Goal: Task Accomplishment & Management: Manage account settings

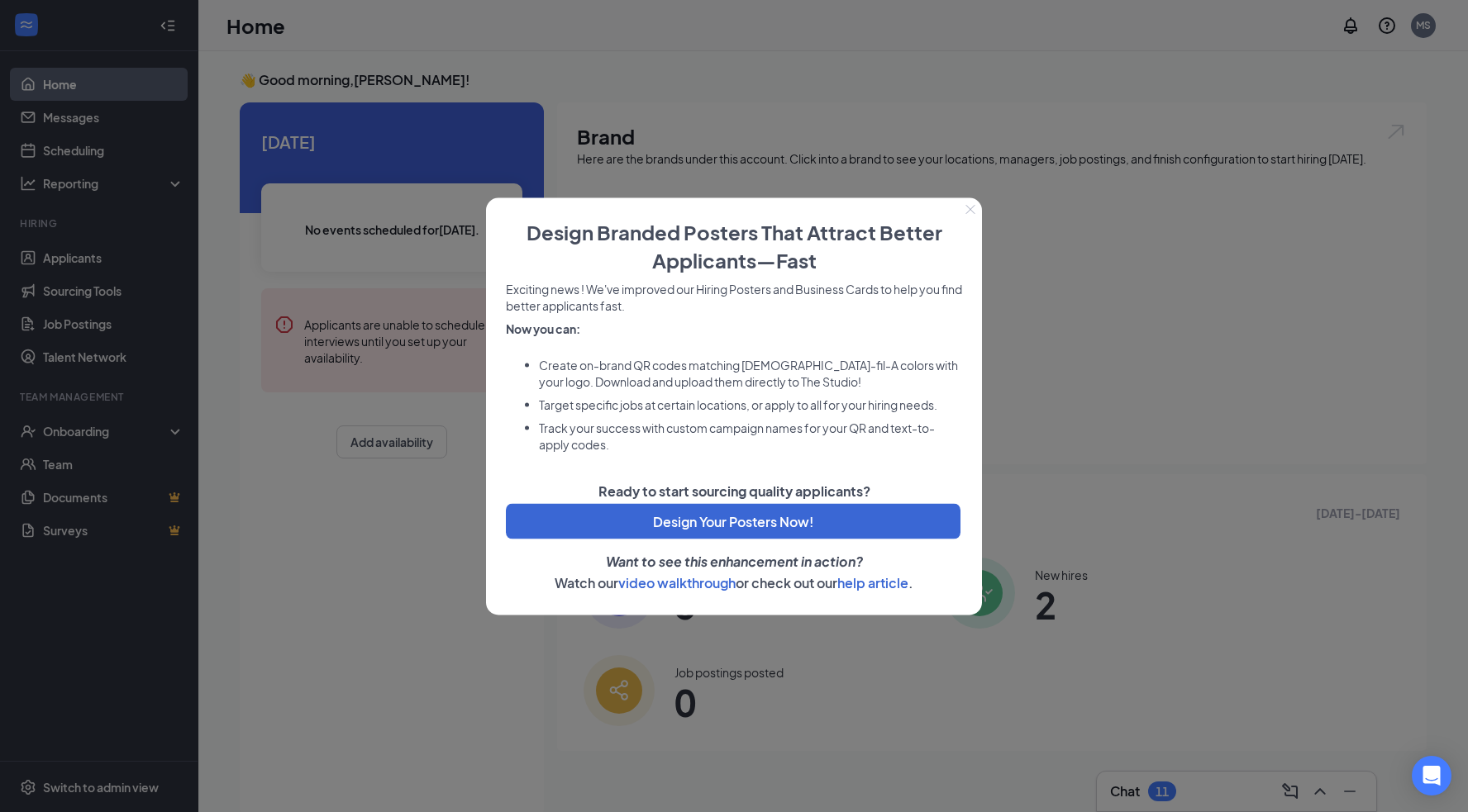
click at [968, 210] on icon "Close" at bounding box center [970, 209] width 10 height 10
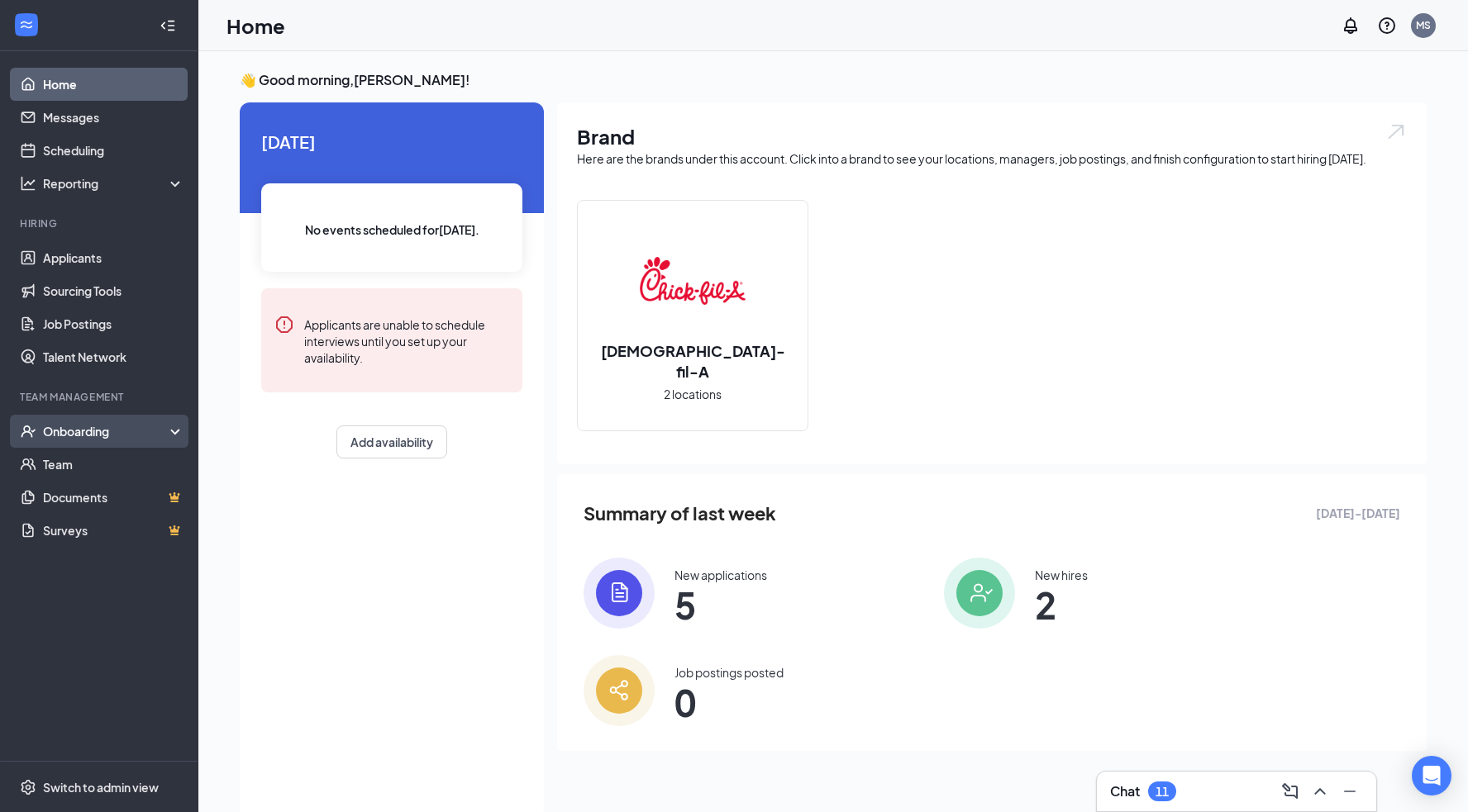
click at [80, 432] on div "Onboarding" at bounding box center [107, 431] width 127 height 17
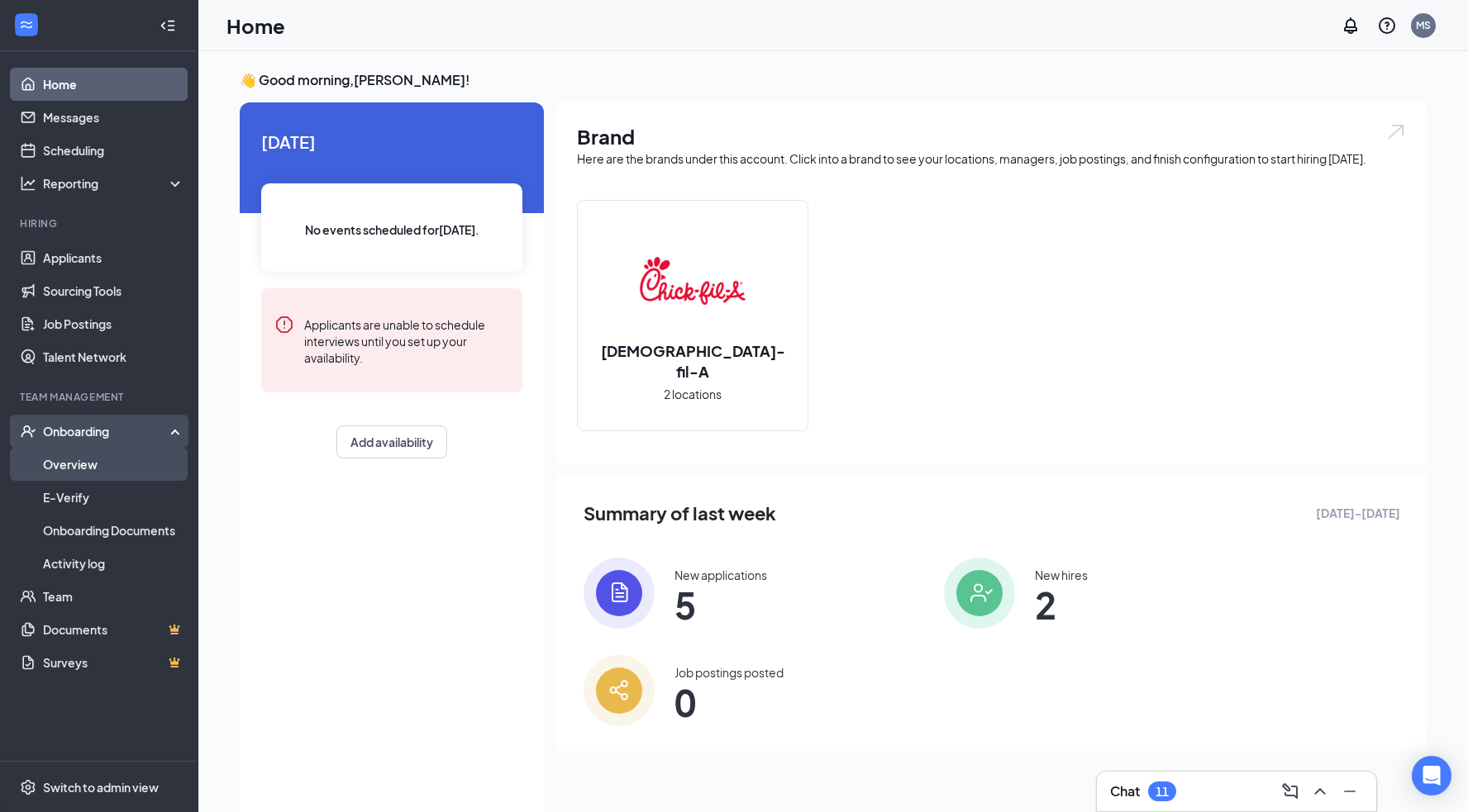
click at [81, 468] on link "Overview" at bounding box center [113, 464] width 141 height 33
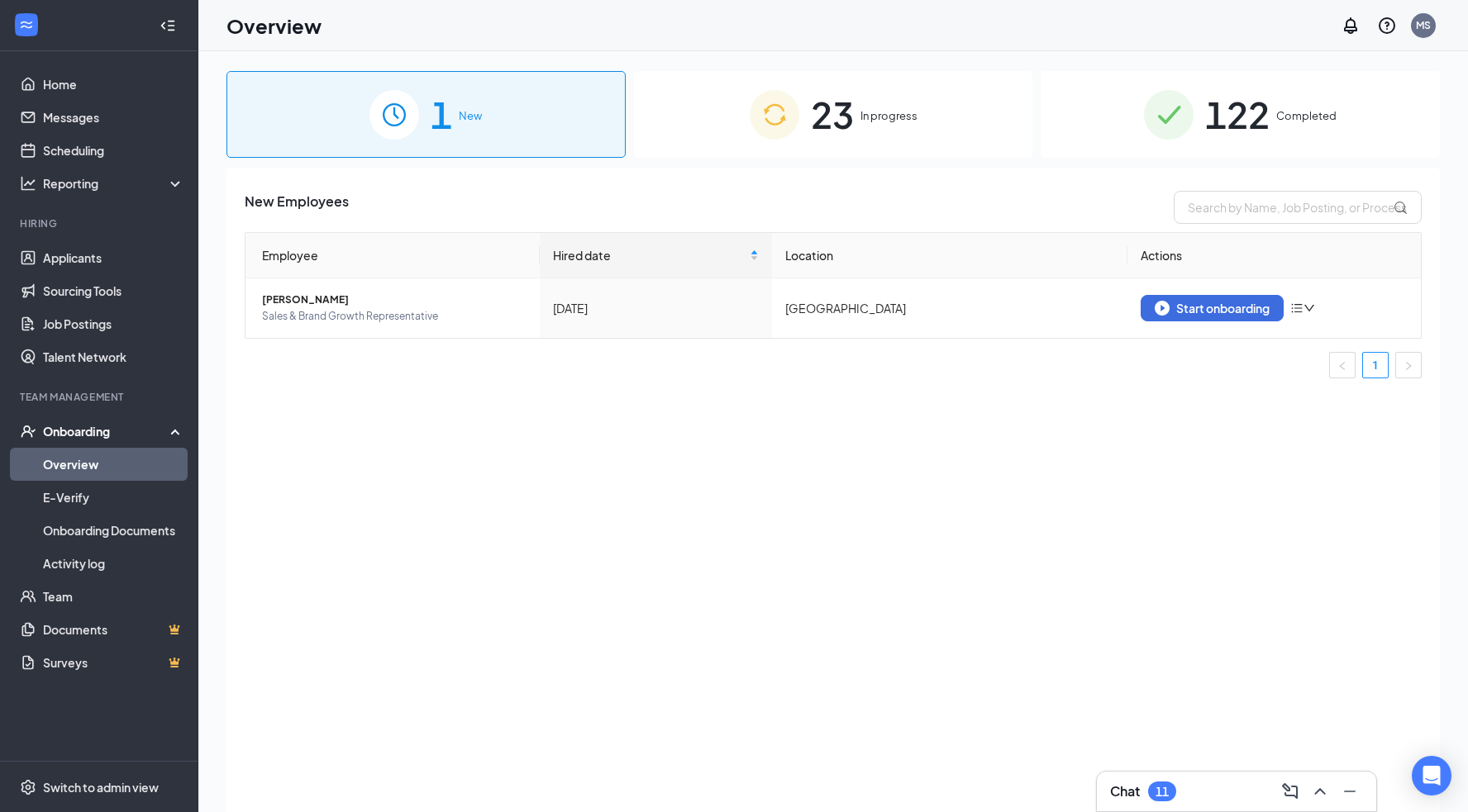
click at [945, 144] on div "23 In progress" at bounding box center [834, 114] width 400 height 87
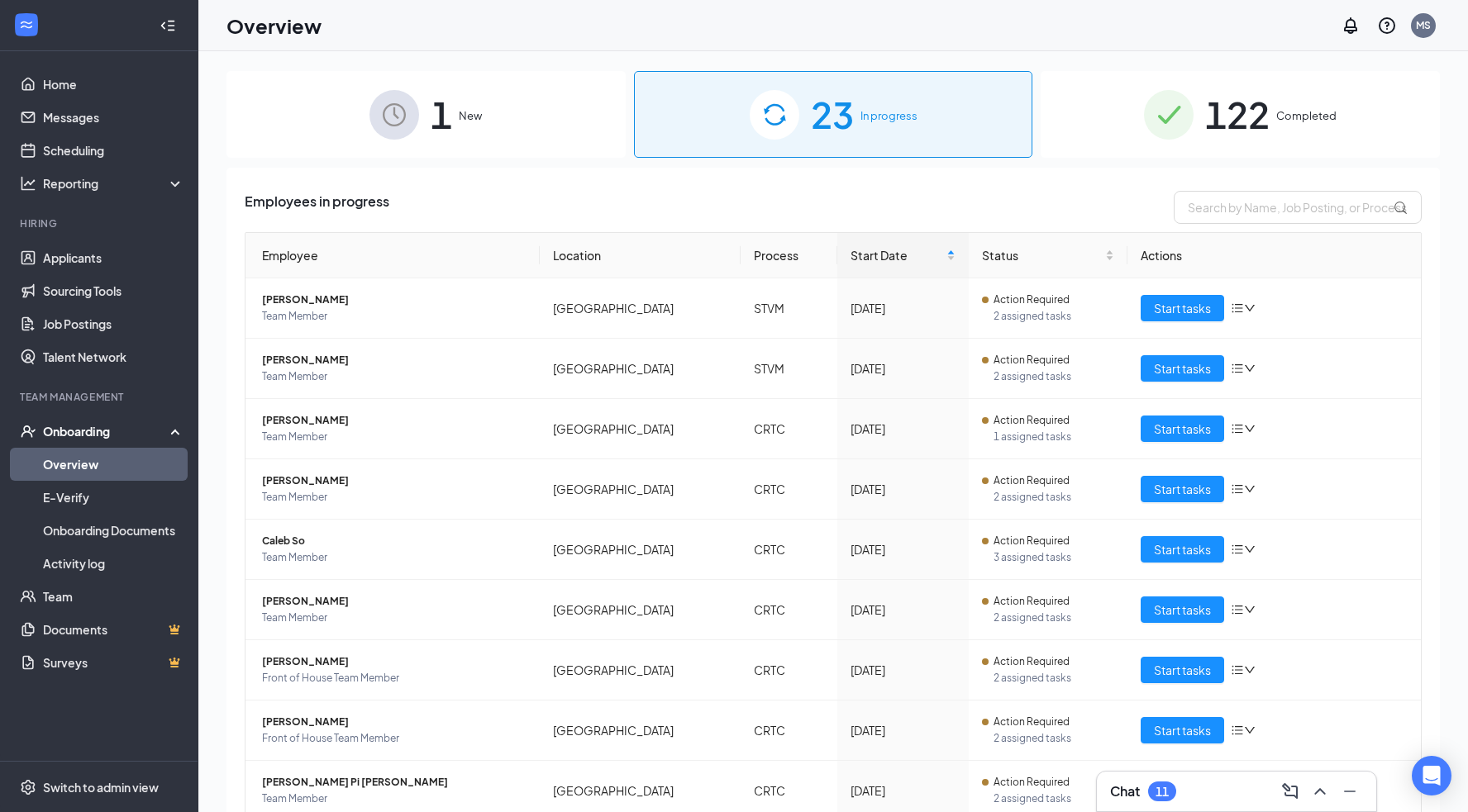
click at [1309, 123] on span "Completed" at bounding box center [1306, 116] width 60 height 17
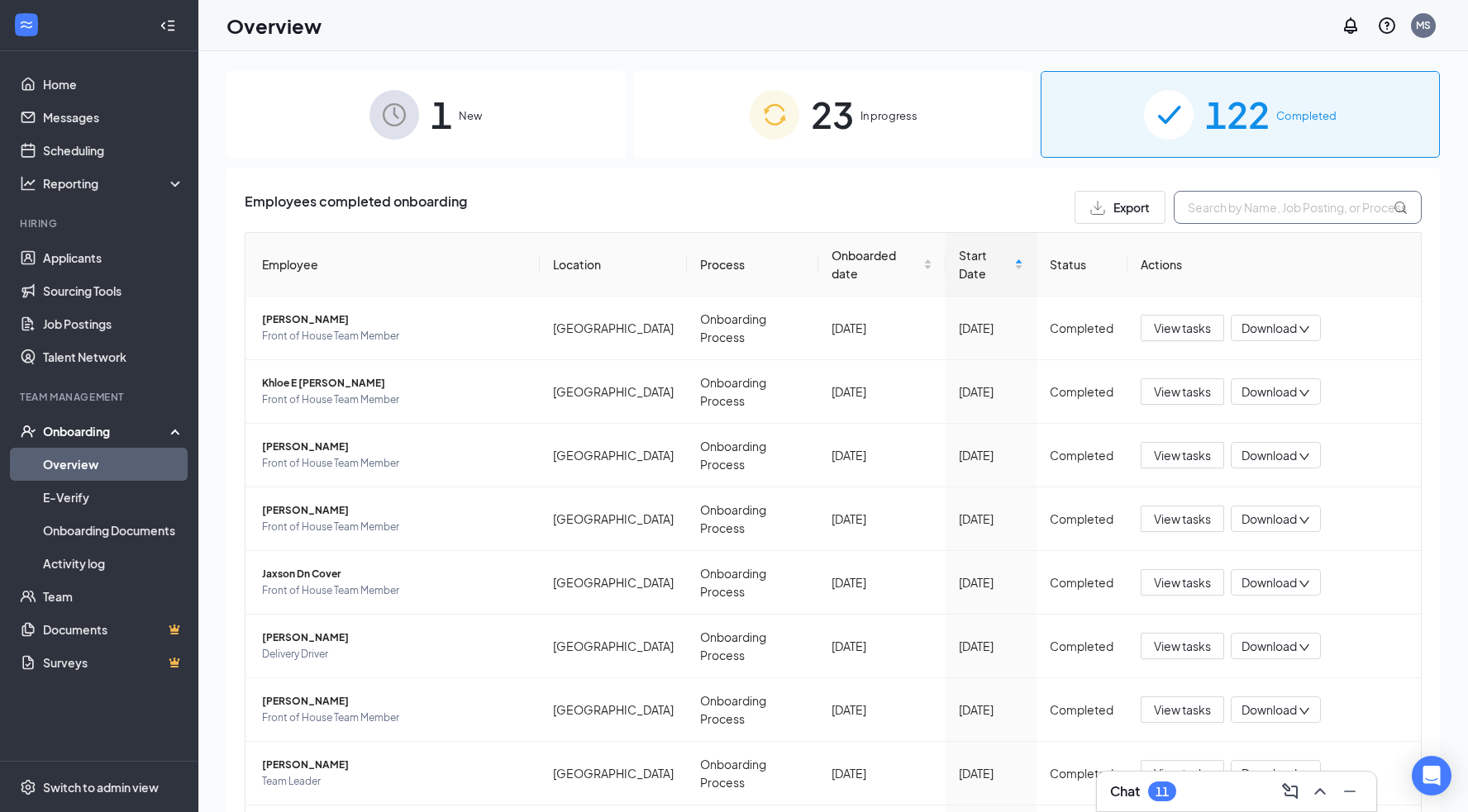
click at [1232, 205] on input "text" at bounding box center [1297, 207] width 248 height 33
type input "[PERSON_NAME]"
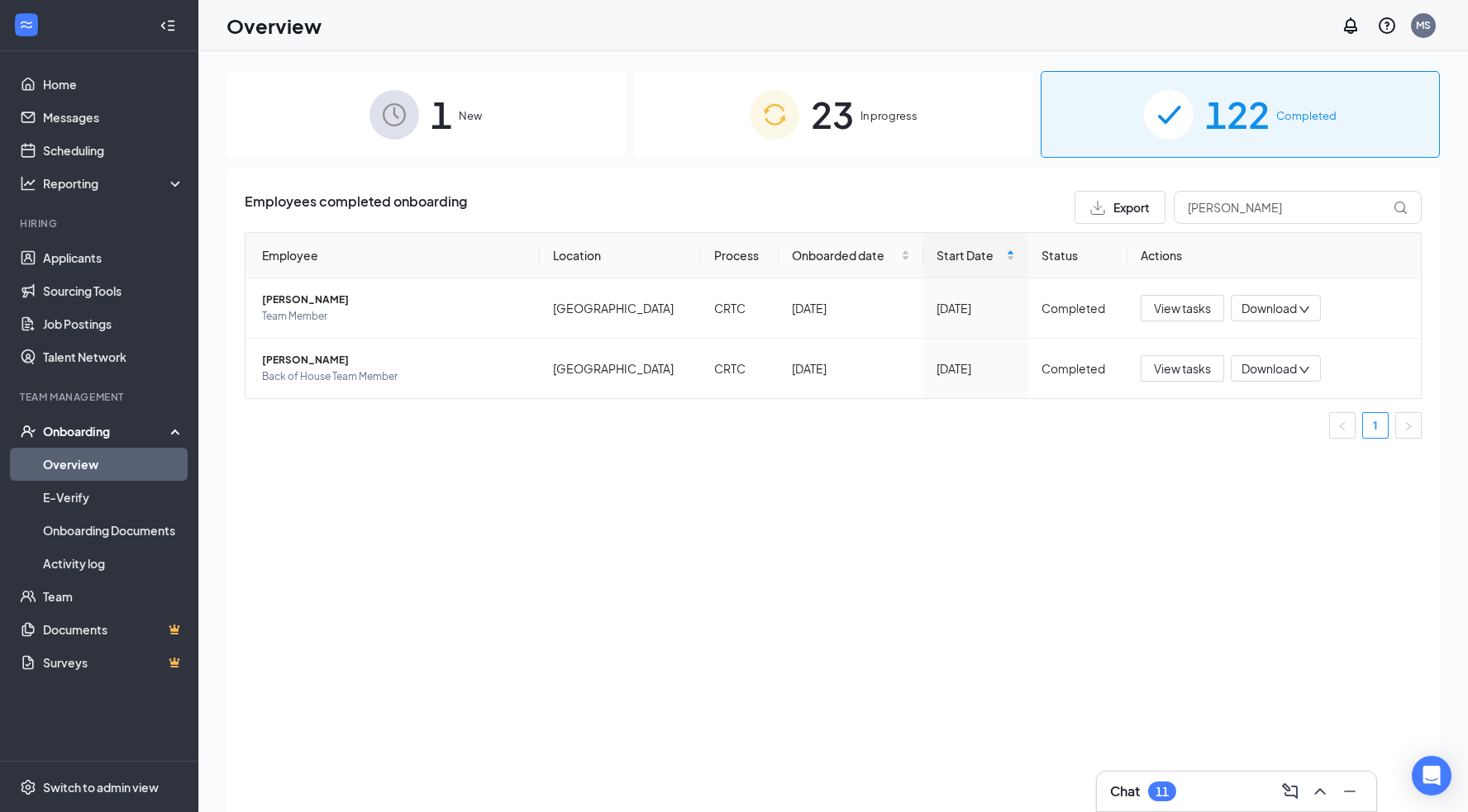
click at [900, 135] on div "23 In progress" at bounding box center [834, 114] width 400 height 87
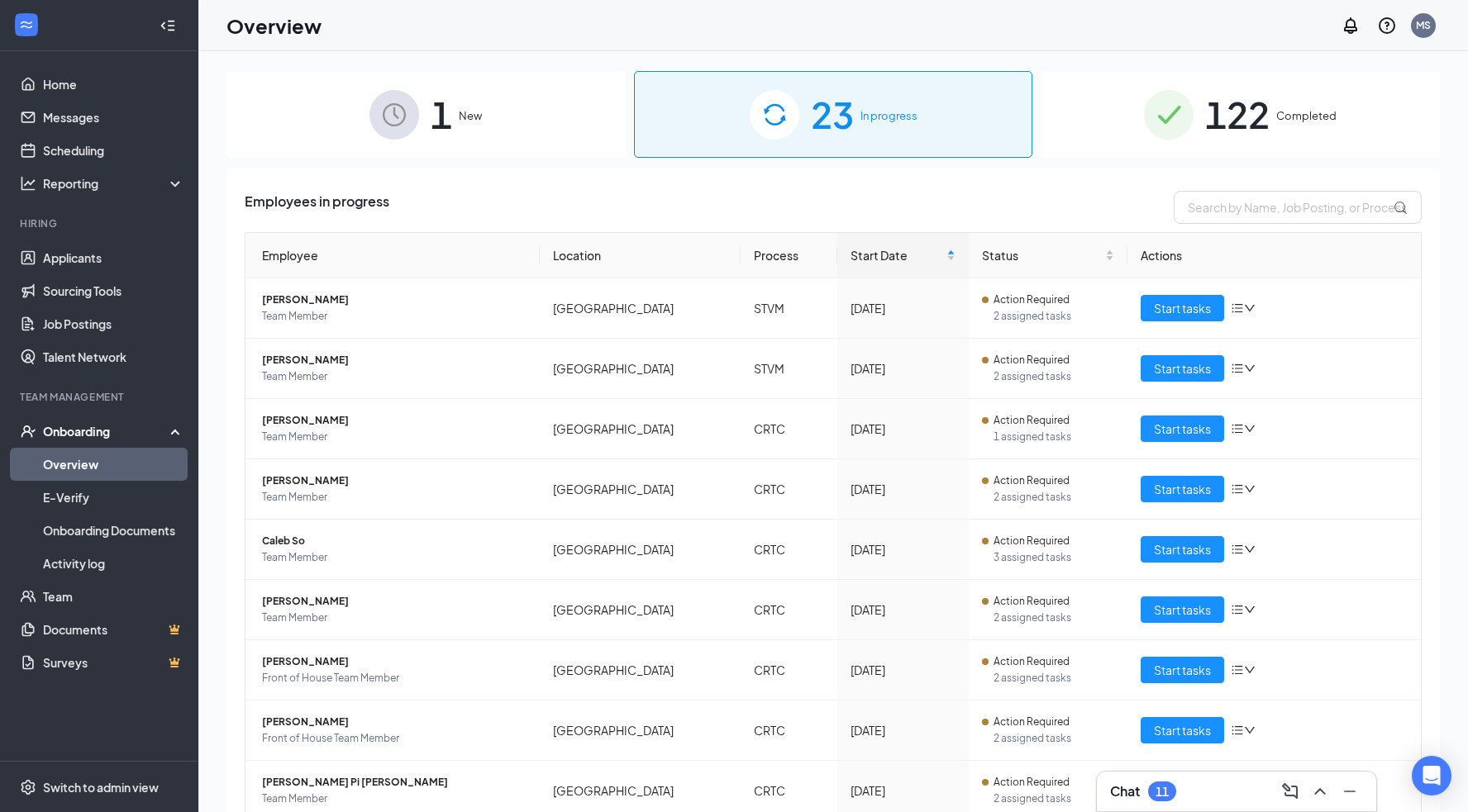
click at [498, 137] on div "1 New" at bounding box center [426, 114] width 400 height 87
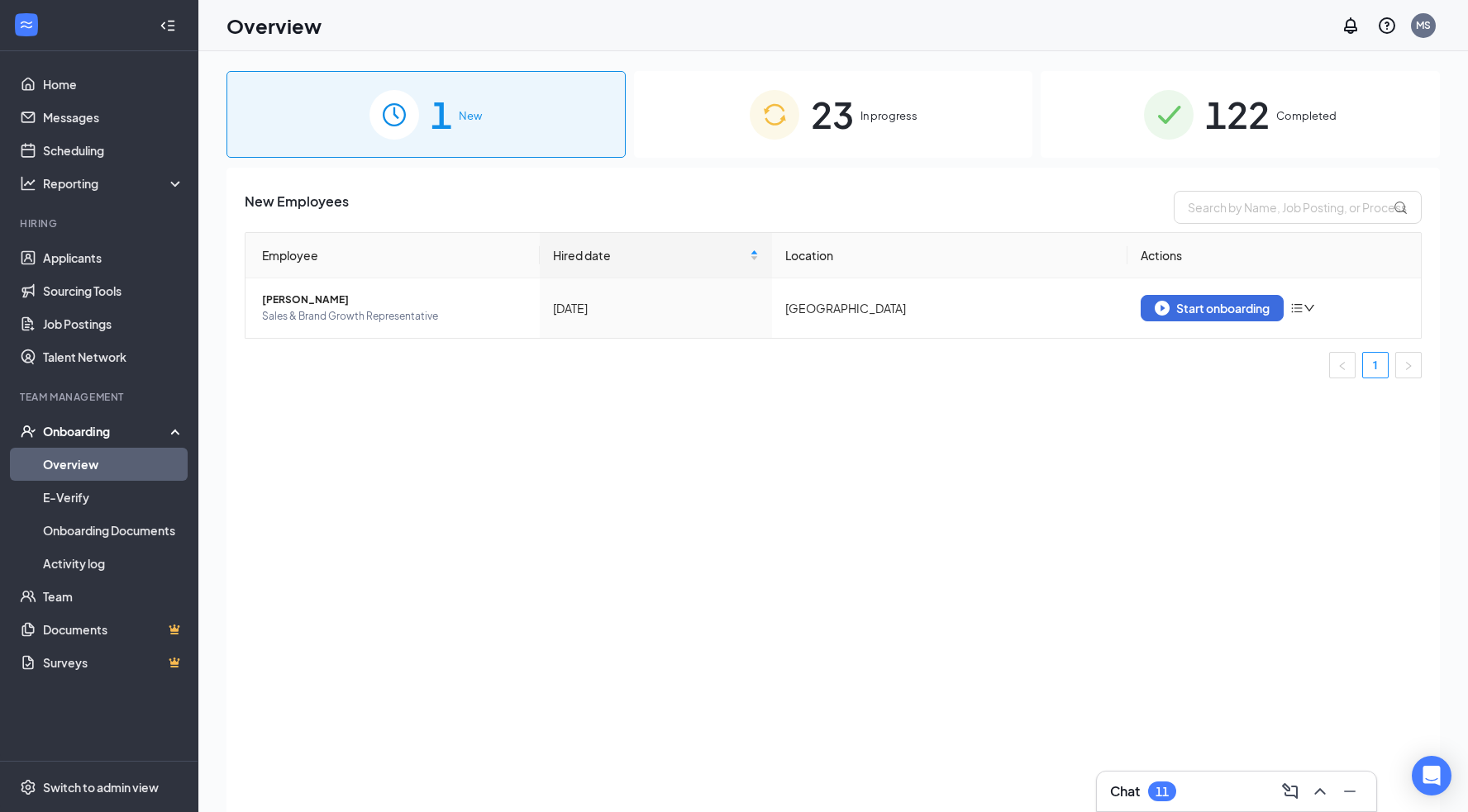
click at [952, 130] on div "23 In progress" at bounding box center [834, 114] width 400 height 87
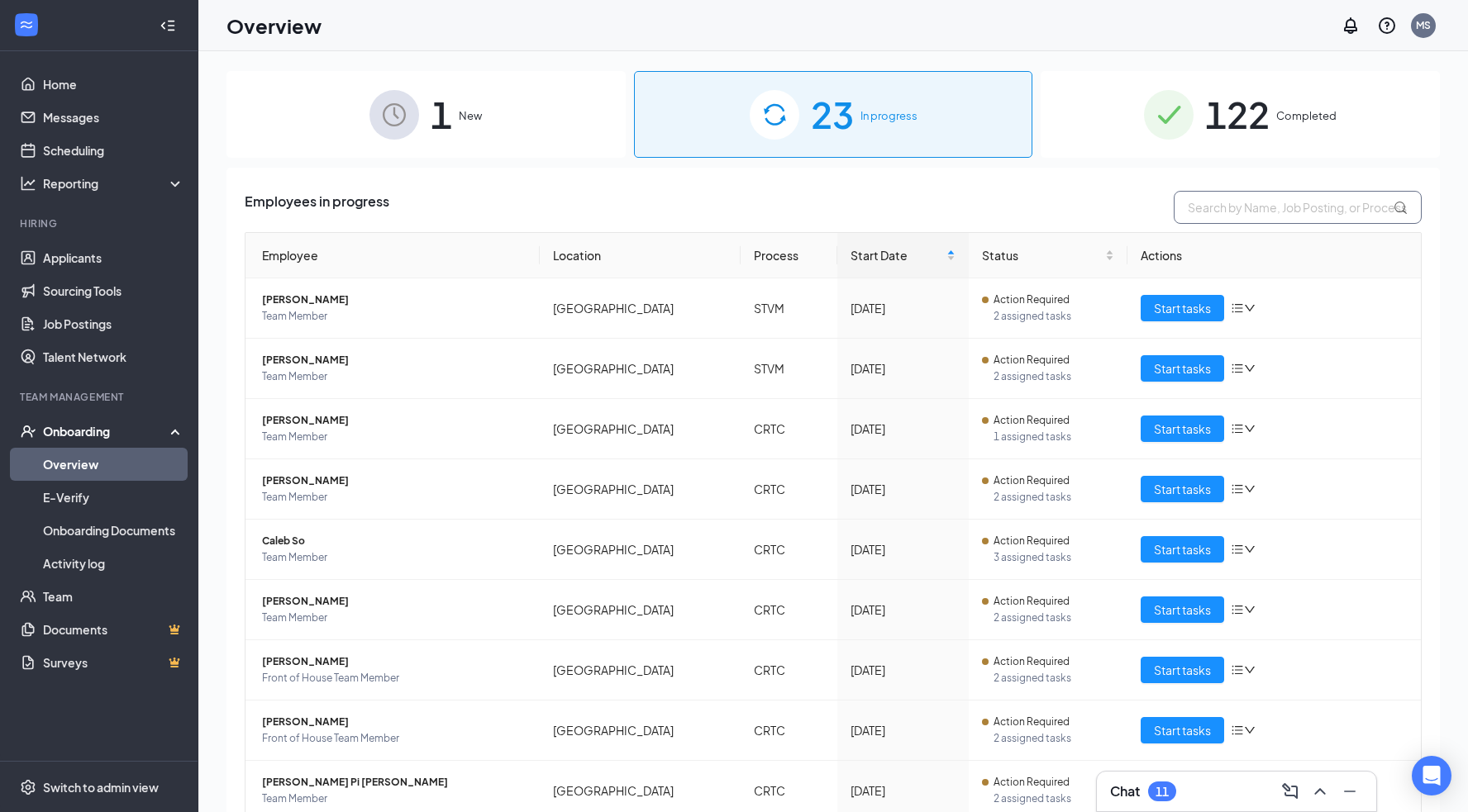
click at [1225, 212] on input "text" at bounding box center [1297, 207] width 248 height 33
type input "[PERSON_NAME]"
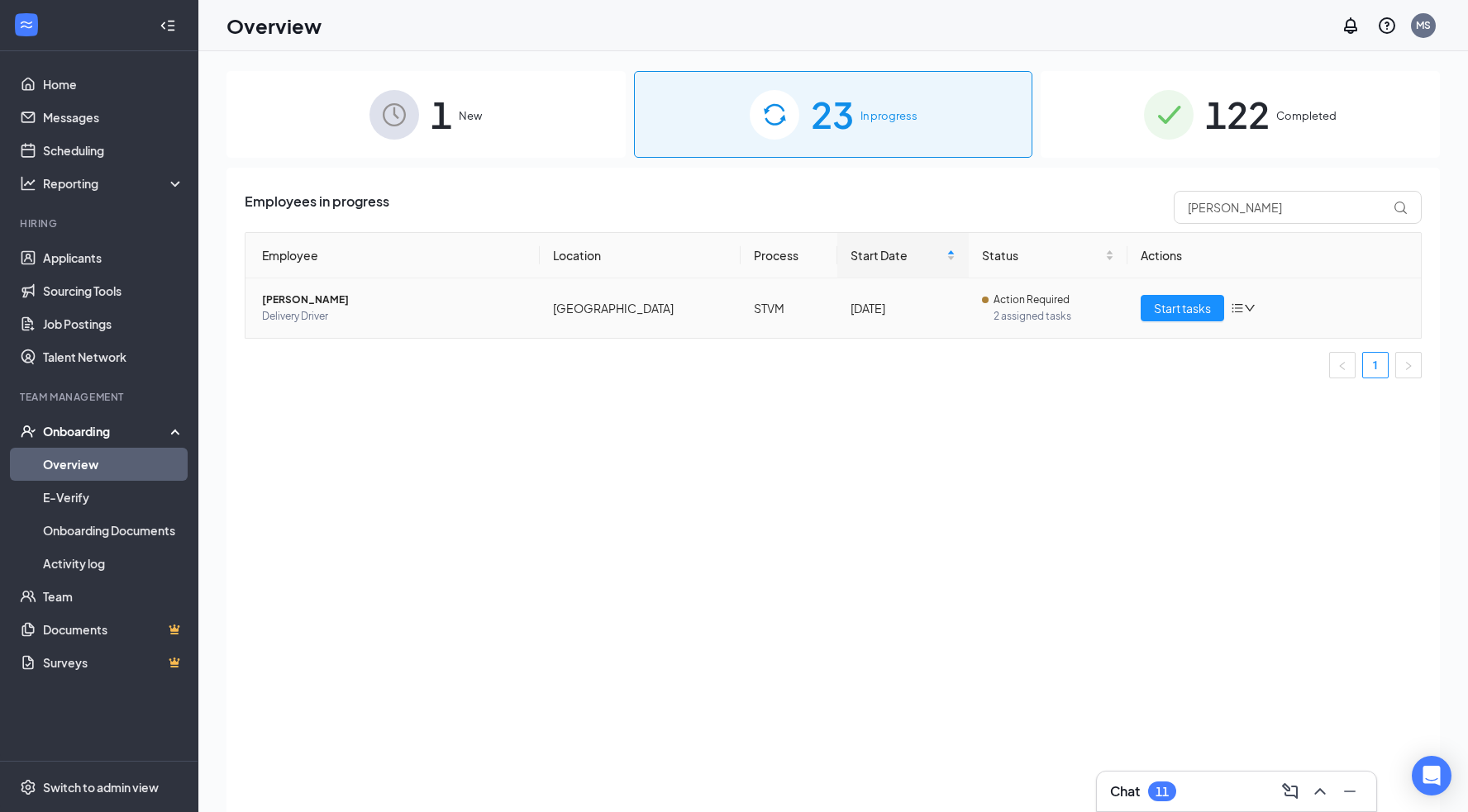
click at [316, 300] on span "[PERSON_NAME]" at bounding box center [394, 300] width 265 height 17
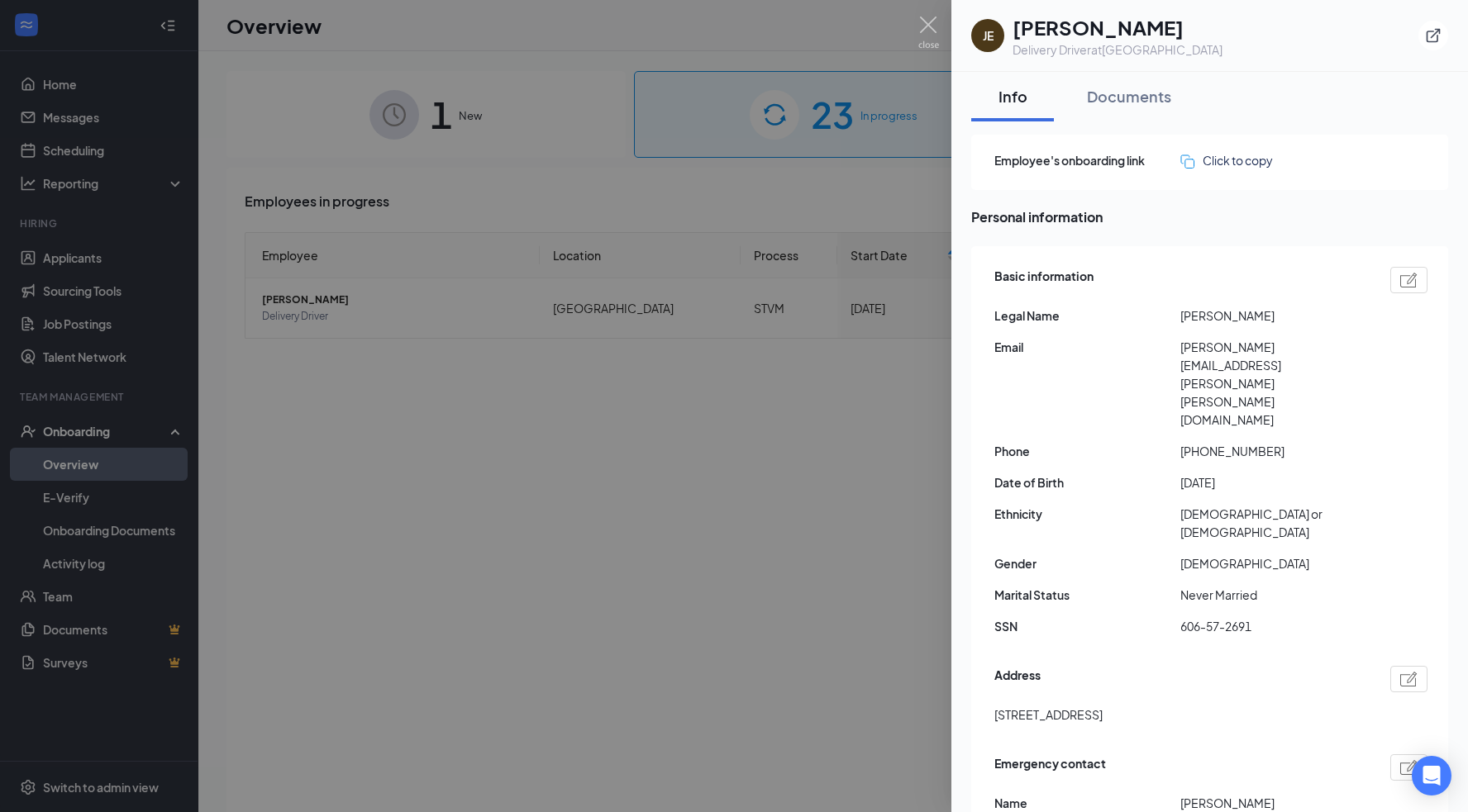
click at [153, 536] on div at bounding box center [734, 406] width 1468 height 812
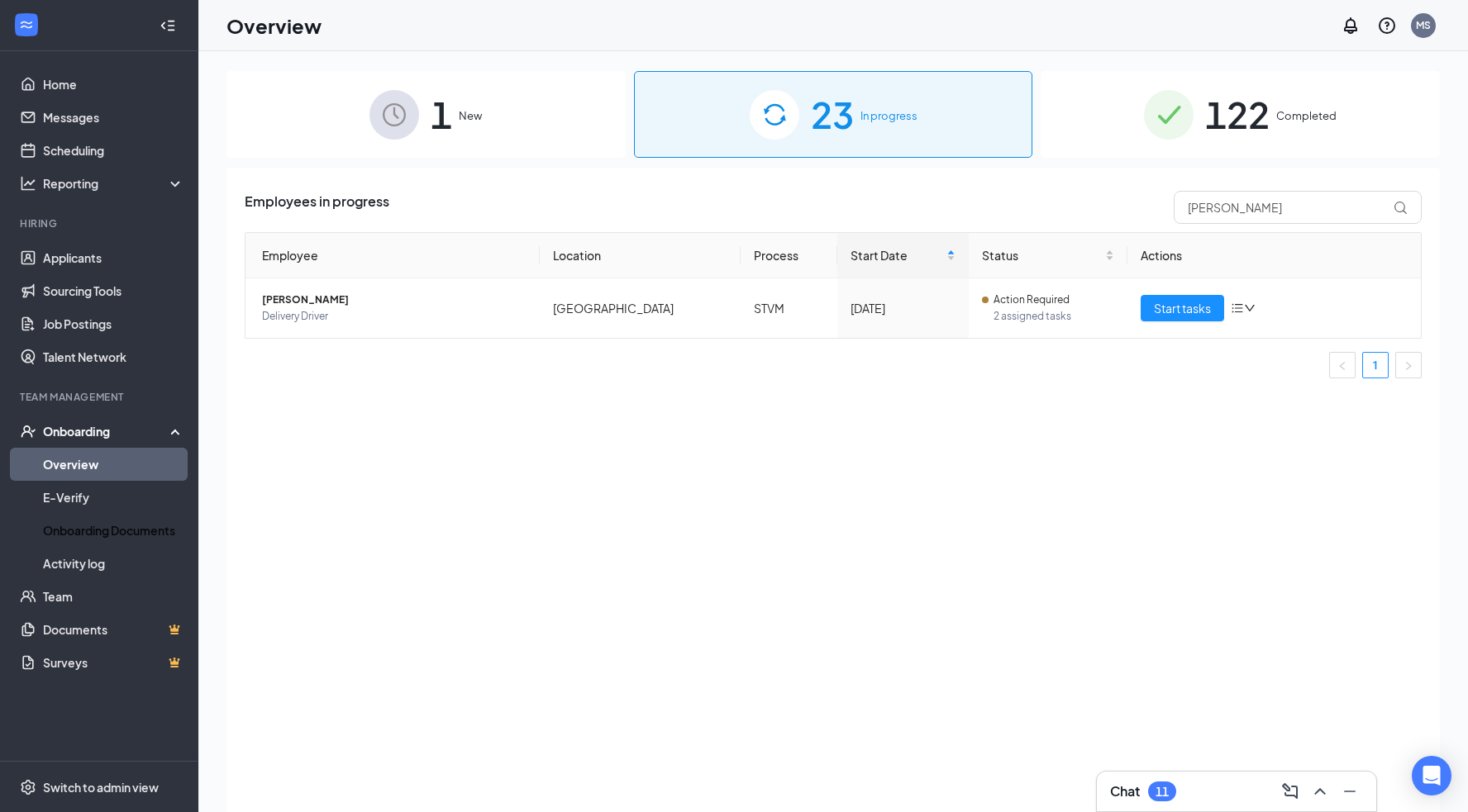
click at [153, 536] on link "Onboarding Documents" at bounding box center [113, 530] width 141 height 33
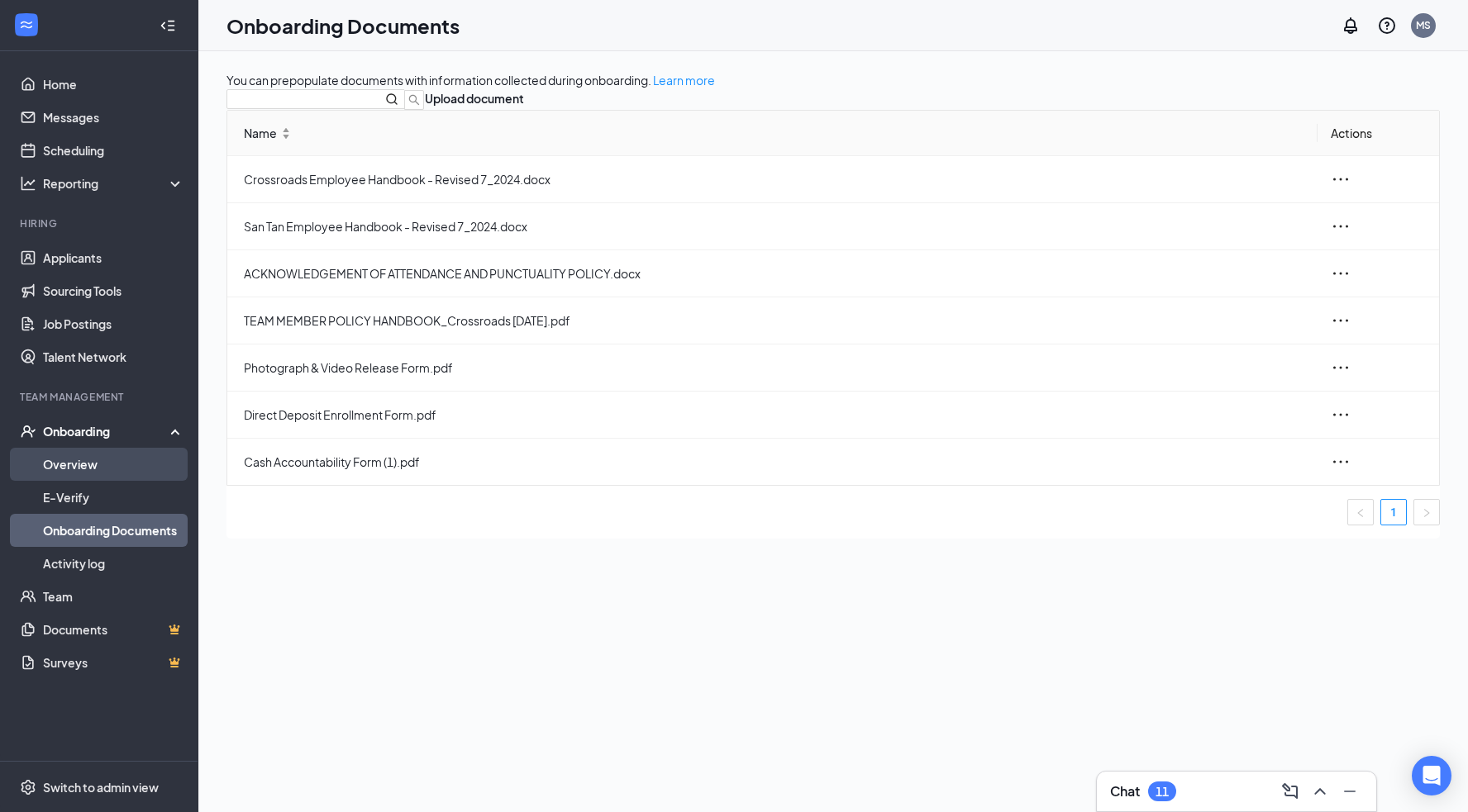
click at [80, 462] on link "Overview" at bounding box center [113, 464] width 141 height 33
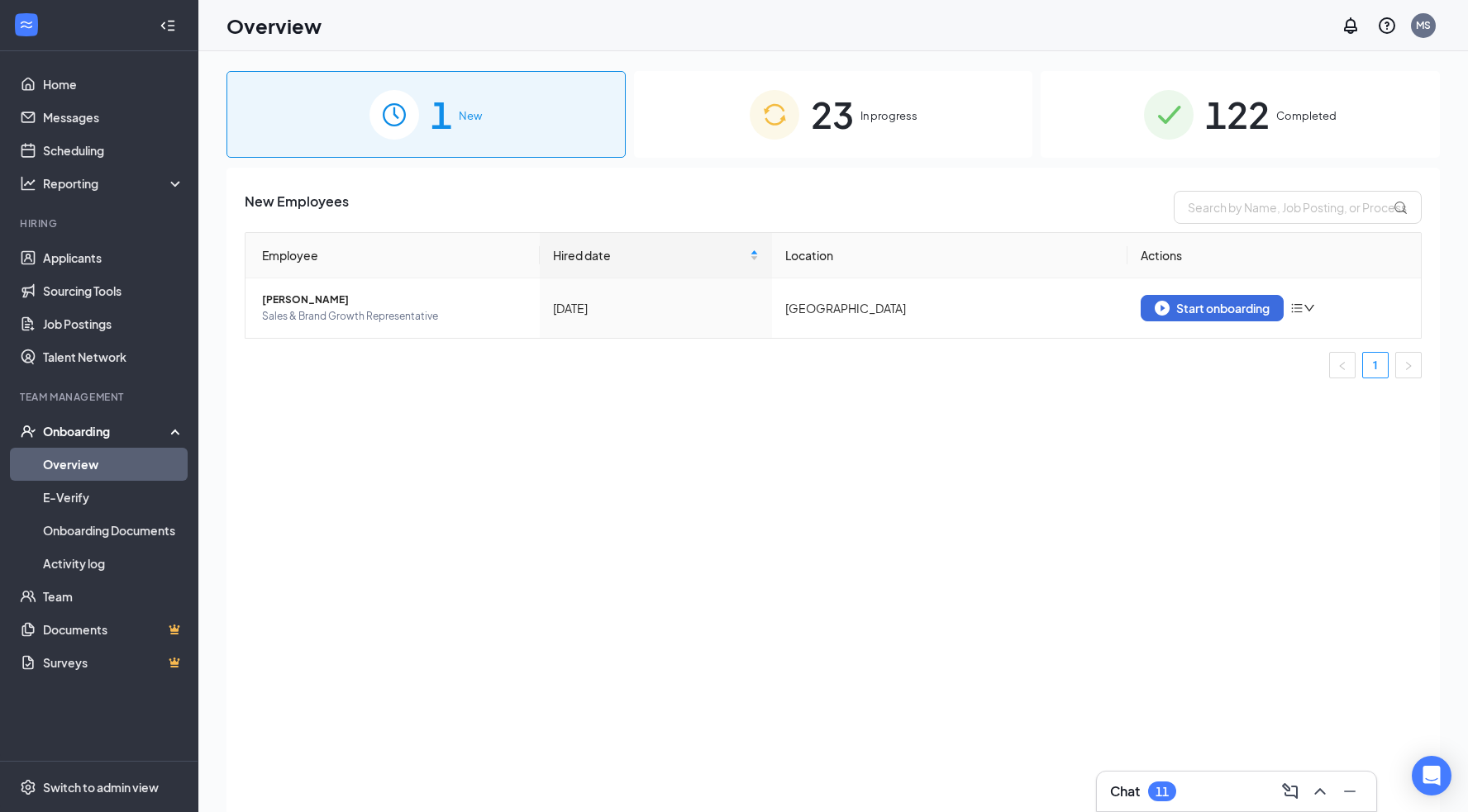
click at [919, 134] on div "23 In progress" at bounding box center [834, 114] width 400 height 87
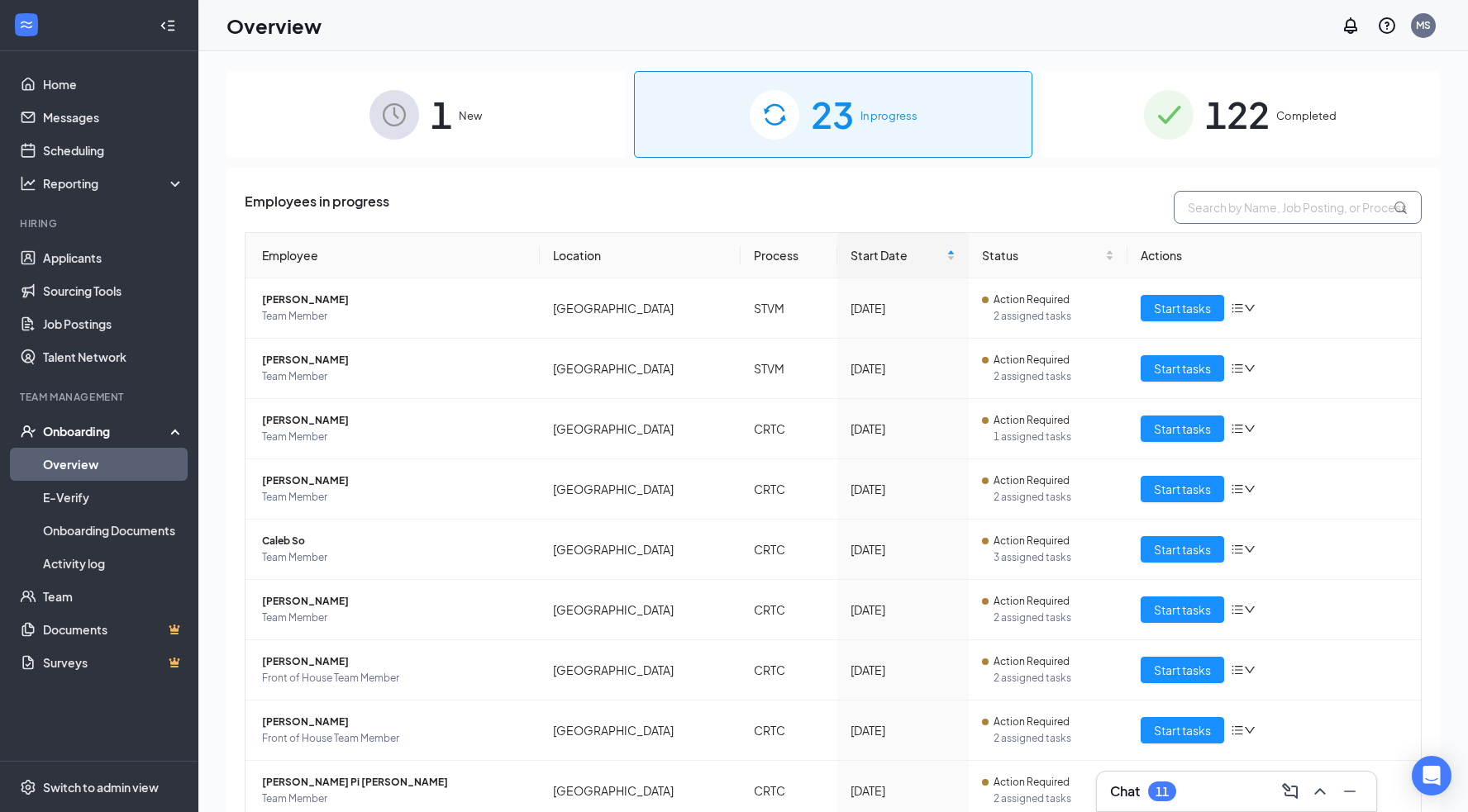
click at [1205, 211] on input "text" at bounding box center [1297, 207] width 248 height 33
type input "[PERSON_NAME]"
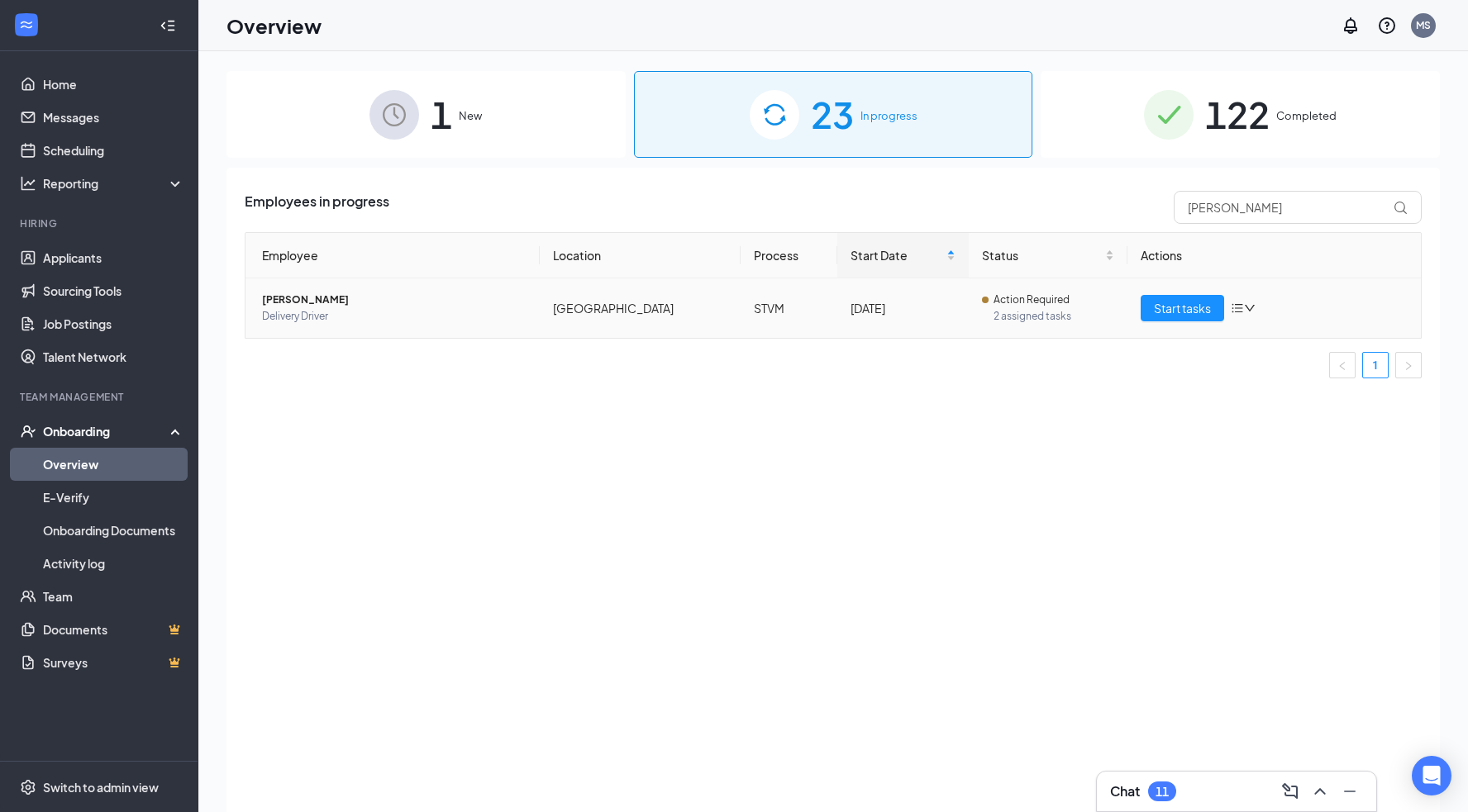
click at [291, 301] on span "[PERSON_NAME]" at bounding box center [394, 300] width 265 height 17
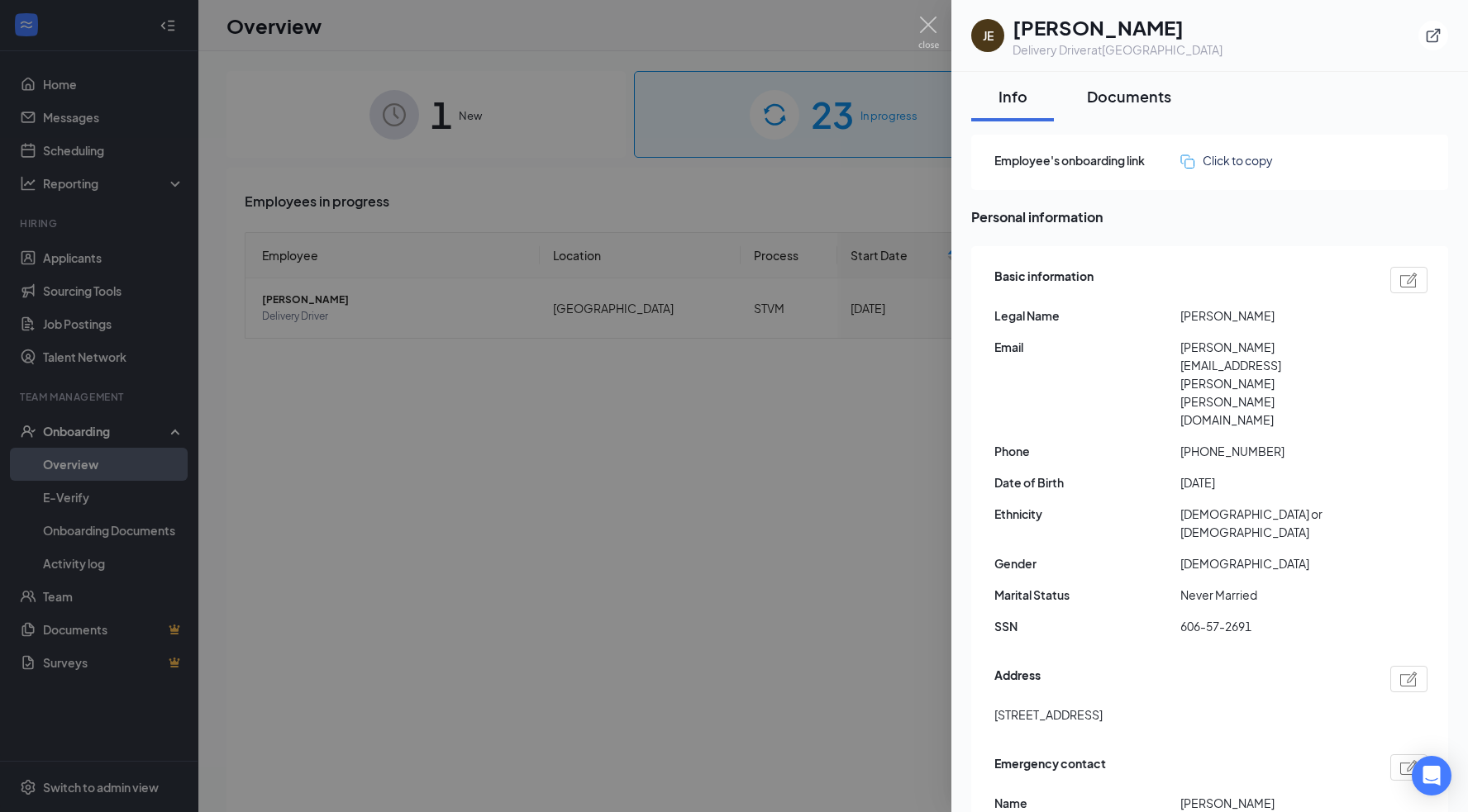
click at [1142, 90] on div "Documents" at bounding box center [1129, 96] width 84 height 21
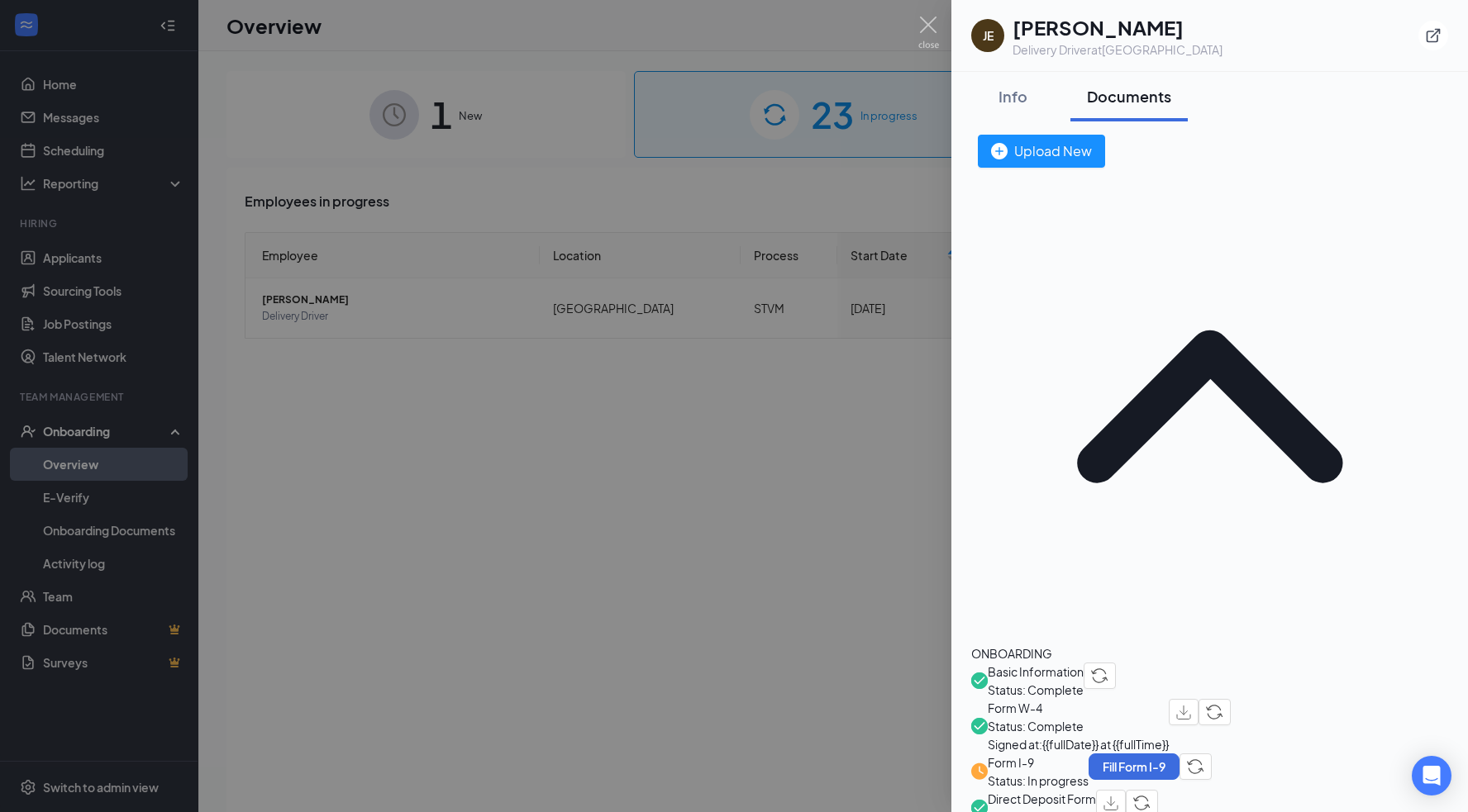
click at [1096, 790] on span "Direct Deposit Form" at bounding box center [1042, 799] width 109 height 18
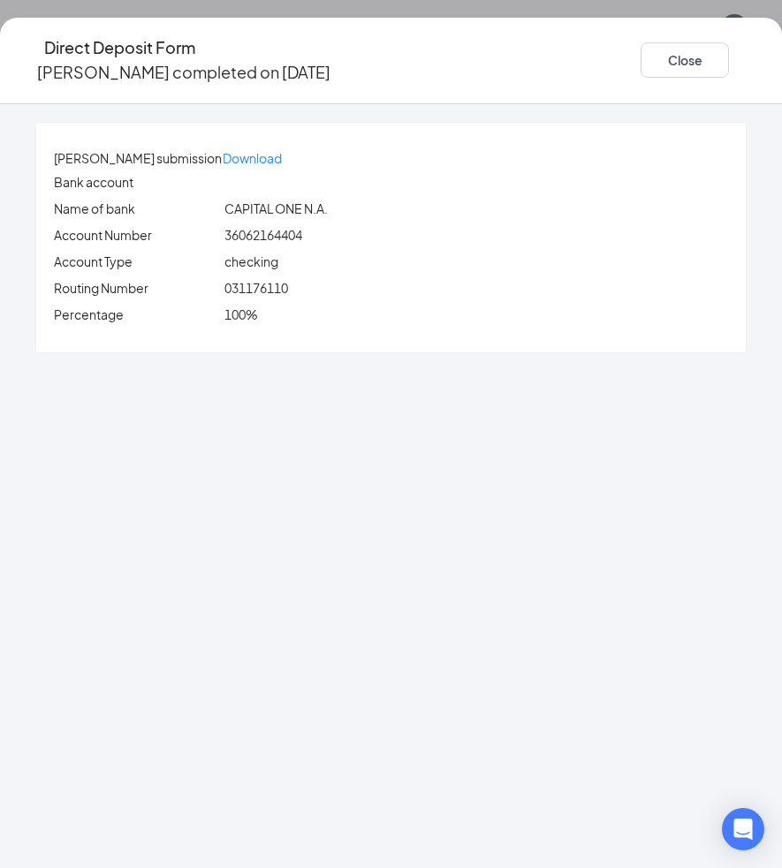
drag, startPoint x: 338, startPoint y: 289, endPoint x: 324, endPoint y: 287, distance: 14.2
click at [324, 287] on div "031176110" at bounding box center [476, 287] width 511 height 19
click at [348, 293] on div "031176110" at bounding box center [476, 287] width 511 height 19
drag, startPoint x: 338, startPoint y: 288, endPoint x: 267, endPoint y: 289, distance: 71.6
click at [267, 289] on div "031176110" at bounding box center [476, 287] width 511 height 19
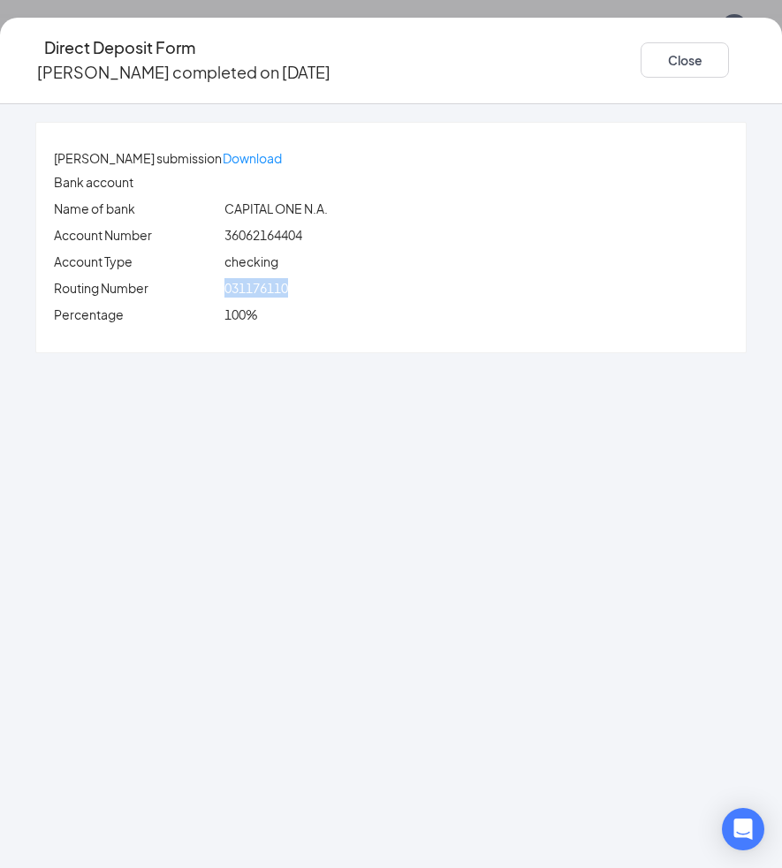
copy span "031176110"
drag, startPoint x: 355, startPoint y: 237, endPoint x: 265, endPoint y: 238, distance: 90.1
click at [265, 238] on div "36062164404" at bounding box center [476, 234] width 511 height 19
copy span "36062164404"
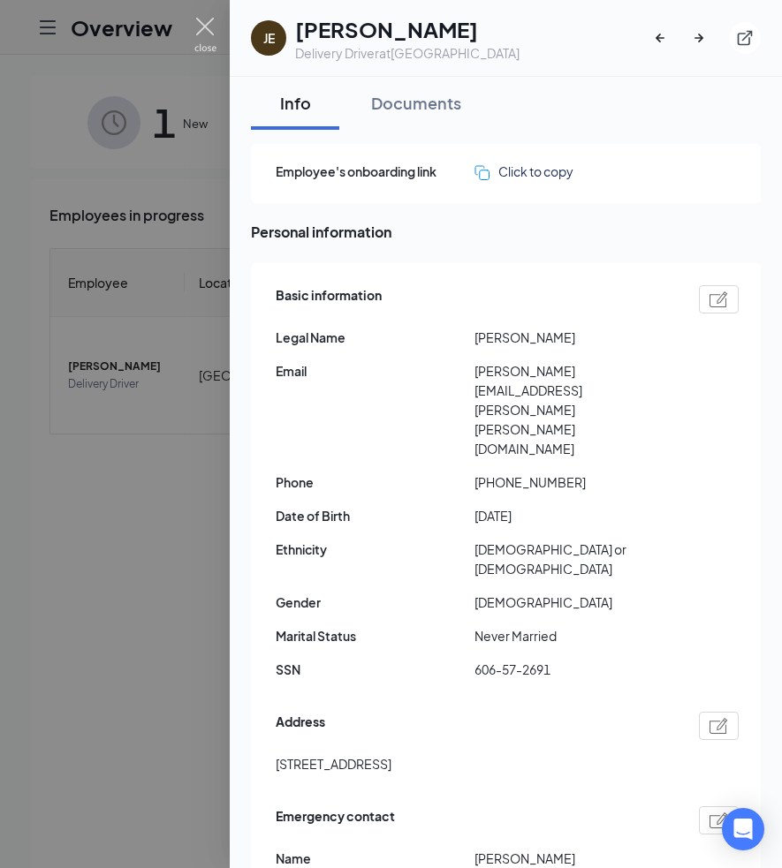
click at [206, 21] on img at bounding box center [205, 35] width 22 height 34
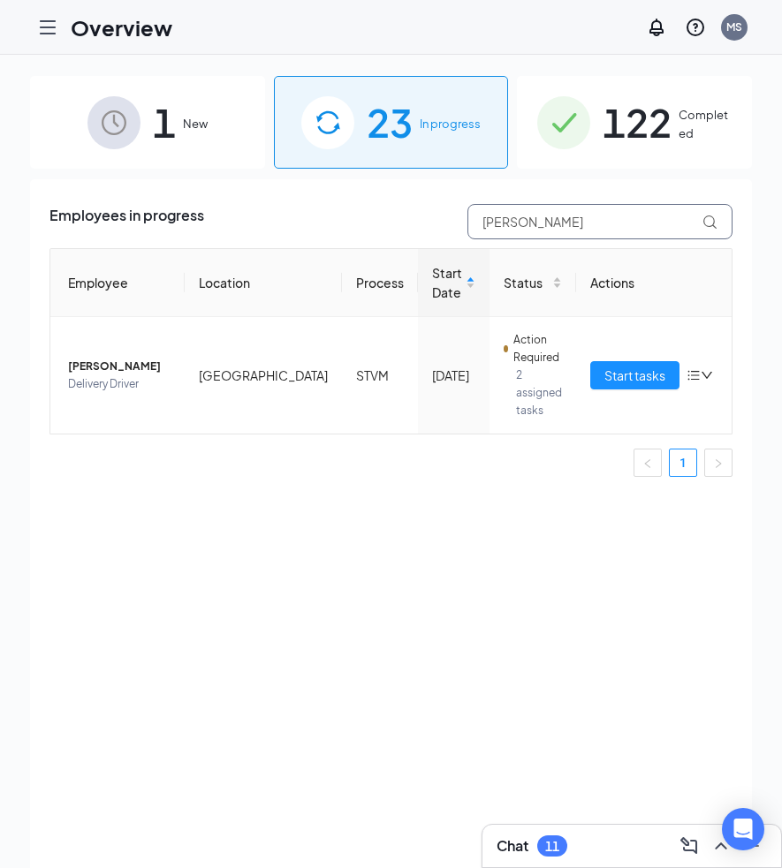
drag, startPoint x: 522, startPoint y: 224, endPoint x: 470, endPoint y: 223, distance: 52.2
click at [470, 223] on input "[PERSON_NAME]" at bounding box center [599, 221] width 265 height 35
type input "q"
type input "[PERSON_NAME]"
click at [119, 370] on span "[PERSON_NAME]" at bounding box center [119, 367] width 102 height 18
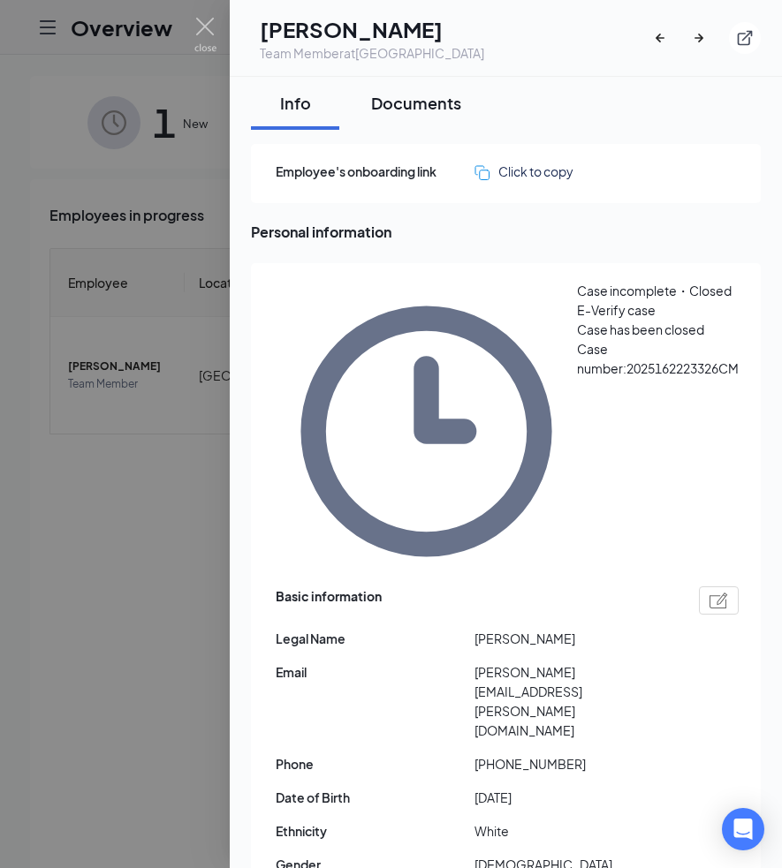
click at [436, 104] on div "Documents" at bounding box center [416, 103] width 90 height 22
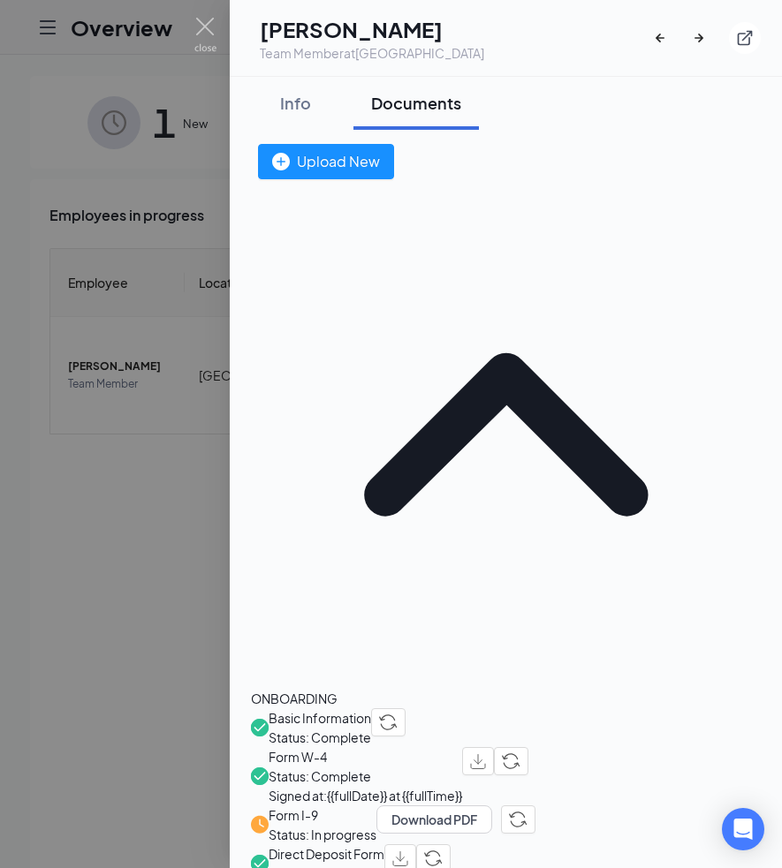
click at [384, 845] on span "Direct Deposit Form" at bounding box center [327, 854] width 116 height 19
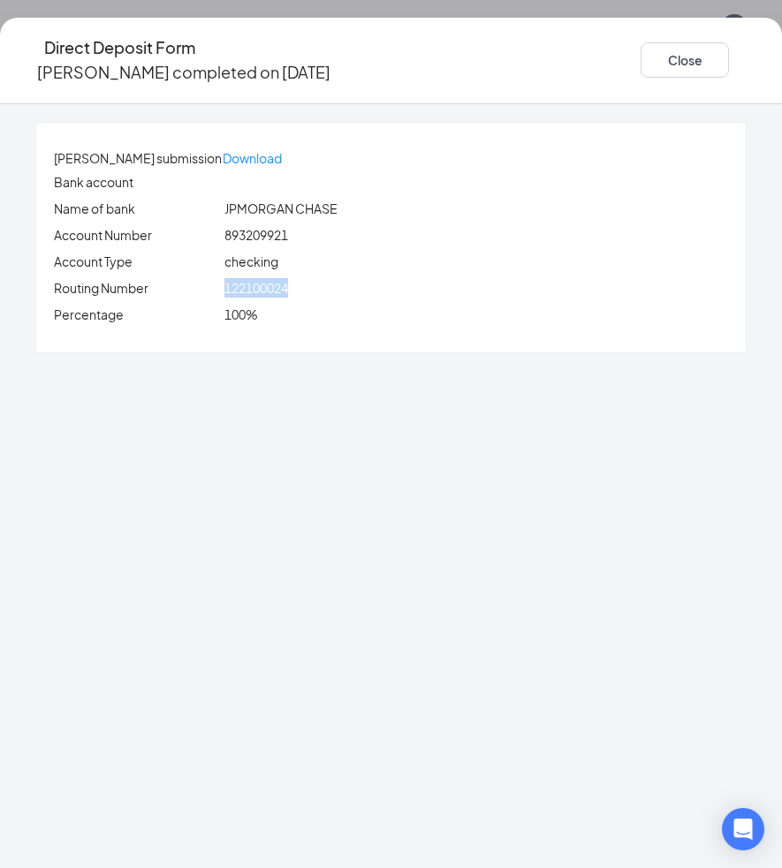
drag, startPoint x: 342, startPoint y: 291, endPoint x: 261, endPoint y: 284, distance: 81.5
click at [261, 284] on div "Routing Number [US_BANK_ROUTING_MICR]" at bounding box center [390, 287] width 681 height 19
copy div "122100024"
drag, startPoint x: 341, startPoint y: 238, endPoint x: 258, endPoint y: 236, distance: 83.1
click at [258, 236] on div "Account Number 893209921" at bounding box center [390, 234] width 681 height 19
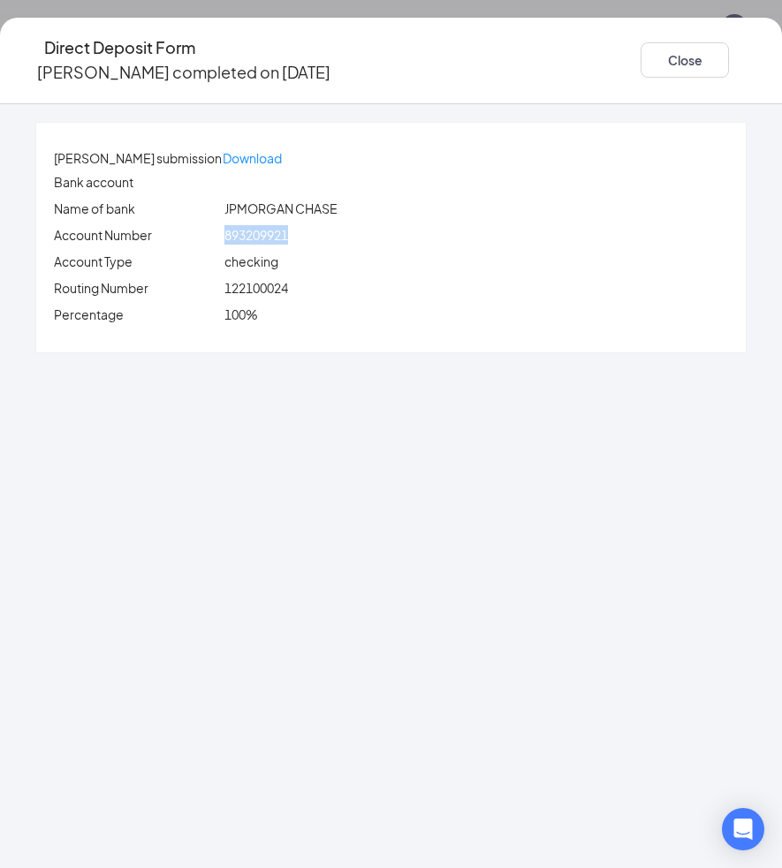
copy div "893209921"
drag, startPoint x: 344, startPoint y: 287, endPoint x: 255, endPoint y: 285, distance: 88.4
click at [255, 285] on div "Routing Number [US_BANK_ROUTING_MICR]" at bounding box center [390, 287] width 681 height 19
copy div "122100024"
